Goal: Information Seeking & Learning: Check status

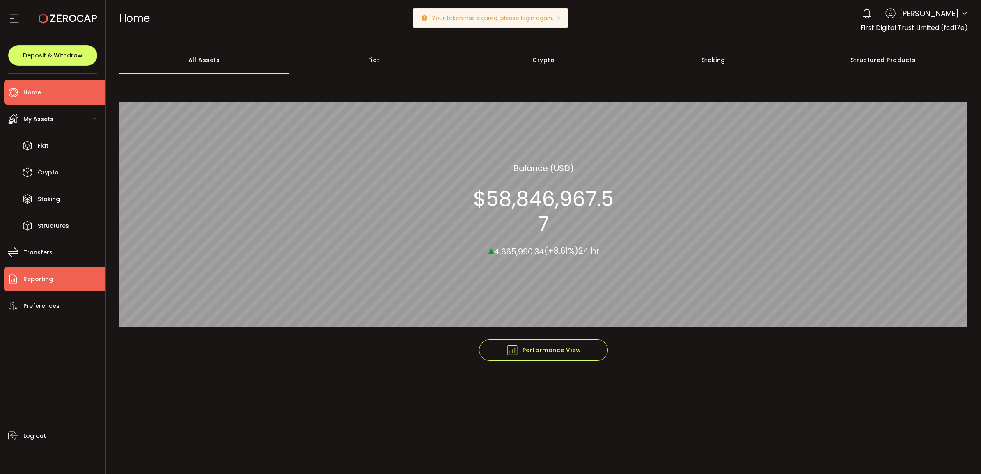
click at [50, 282] on span "Reporting" at bounding box center [38, 279] width 30 height 12
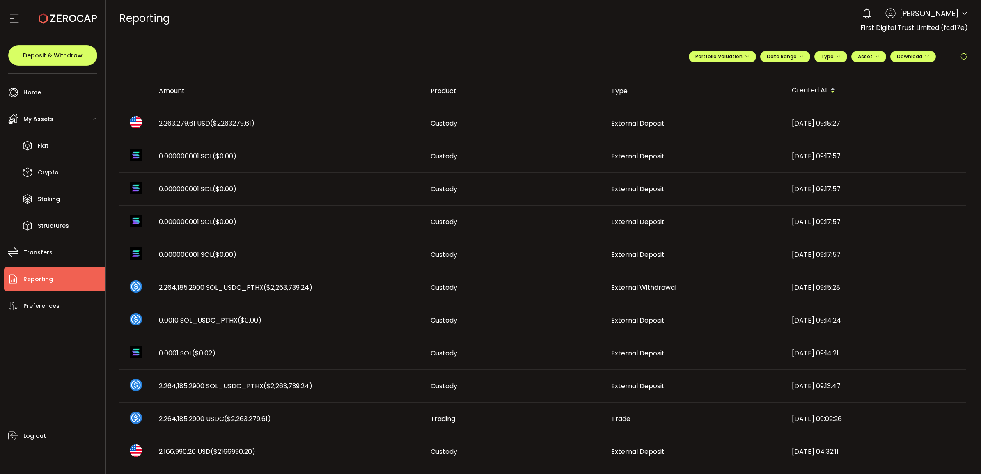
click at [170, 125] on span "2,263,279.61 USD ($2263279.61)" at bounding box center [207, 123] width 96 height 9
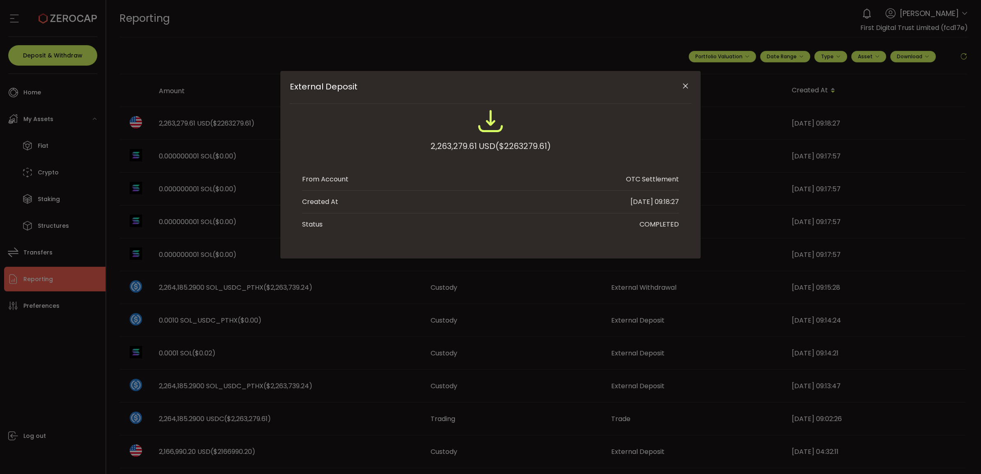
click at [456, 145] on div "2,263,279.61 USD ($2263279.61)" at bounding box center [491, 146] width 120 height 15
copy div "2,263,279.61"
